Goal: Unclear

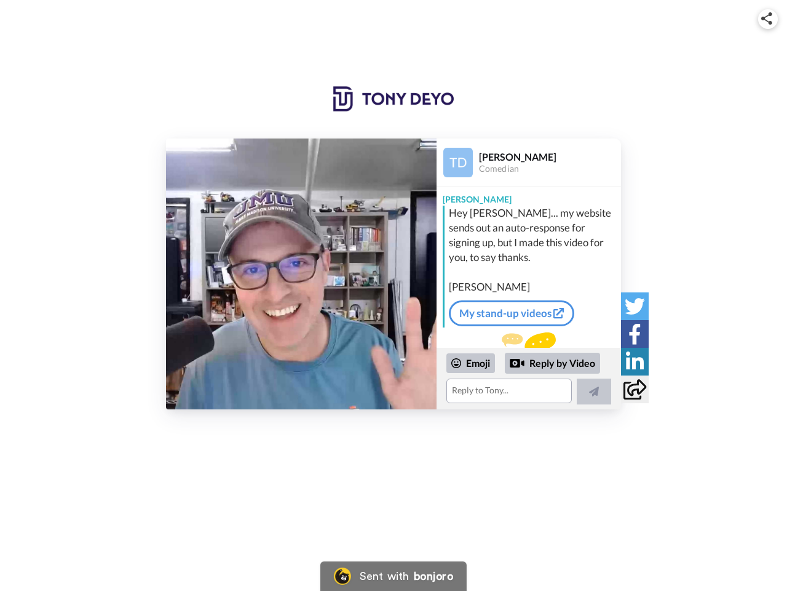
click at [768, 18] on img at bounding box center [767, 18] width 11 height 12
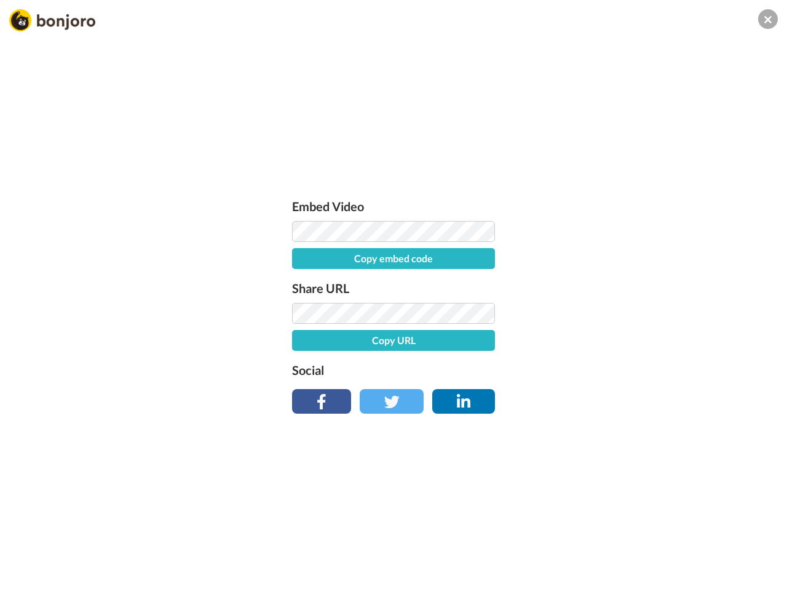
click at [301, 274] on div "Embed Video Copy embed code Share URL Copy URL Social" at bounding box center [393, 302] width 215 height 213
click at [529, 378] on div "Embed Video Copy embed code Share URL Copy URL Social" at bounding box center [393, 361] width 787 height 591
click at [471, 363] on label "Social" at bounding box center [393, 370] width 203 height 20
click at [553, 363] on div "Embed Video Copy embed code Share URL Copy URL Social" at bounding box center [393, 361] width 787 height 591
click at [594, 391] on div "Embed Video Copy embed code Share URL Copy URL Social" at bounding box center [393, 361] width 787 height 591
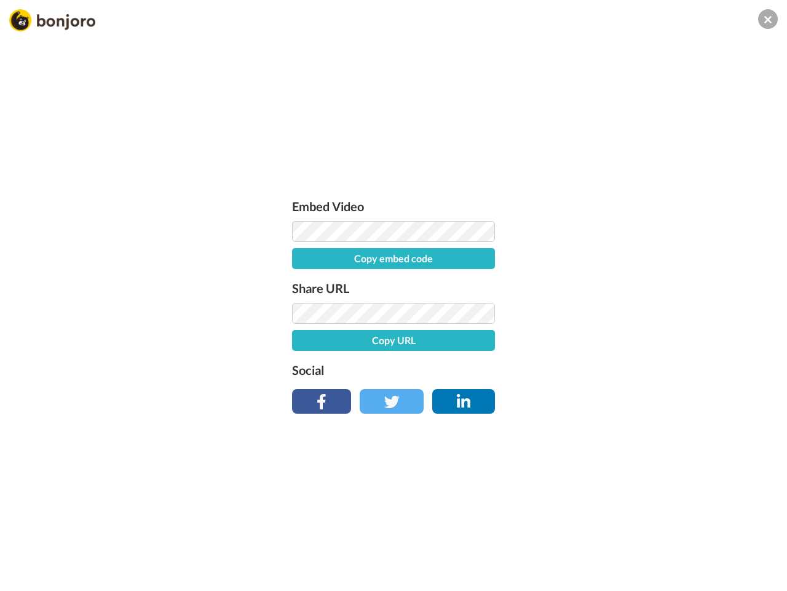
click at [635, 306] on div "Embed Video Copy embed code Share URL Copy URL Social" at bounding box center [393, 361] width 787 height 591
click at [635, 333] on div "Embed Video Copy embed code Share URL Copy URL Social" at bounding box center [393, 361] width 787 height 591
click at [635, 361] on div "Embed Video Copy embed code Share URL Copy URL Social" at bounding box center [393, 361] width 787 height 591
click at [635, 389] on div "Embed Video Copy embed code Share URL Copy URL Social" at bounding box center [393, 361] width 787 height 591
